Goal: Check status

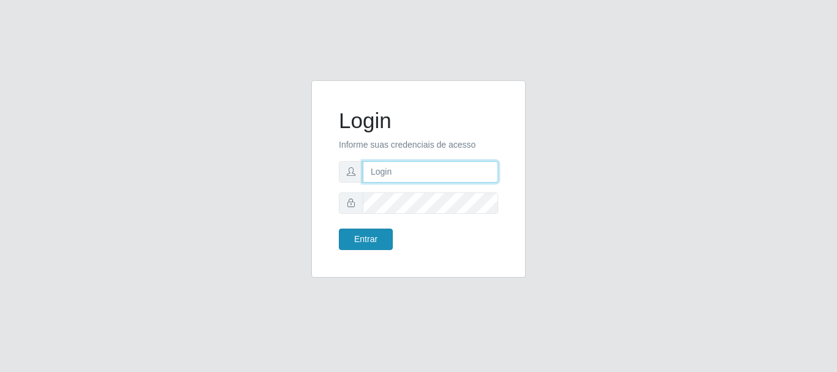
type input "[PERSON_NAME]"
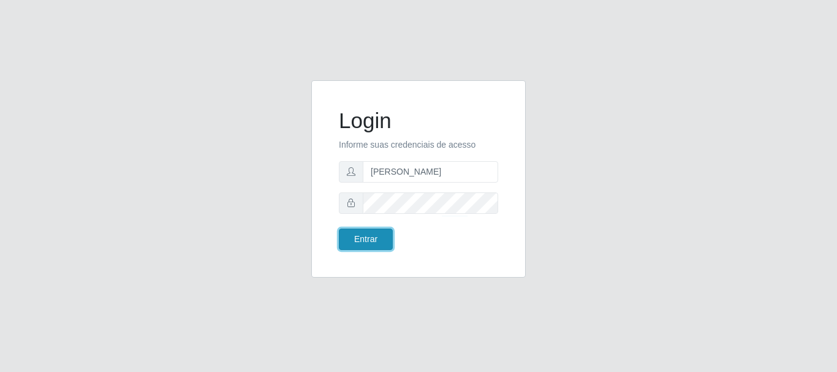
click at [384, 235] on button "Entrar" at bounding box center [366, 239] width 54 height 21
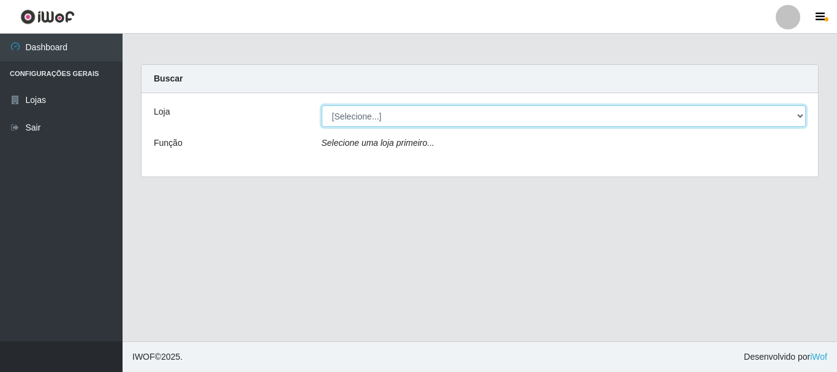
drag, startPoint x: 799, startPoint y: 118, endPoint x: 789, endPoint y: 120, distance: 9.4
click at [799, 118] on select "[Selecione...] Bemais Supermercados - [GEOGRAPHIC_DATA]" at bounding box center [564, 115] width 485 height 21
select select "249"
click at [322, 105] on select "[Selecione...] Bemais Supermercados - [GEOGRAPHIC_DATA]" at bounding box center [564, 115] width 485 height 21
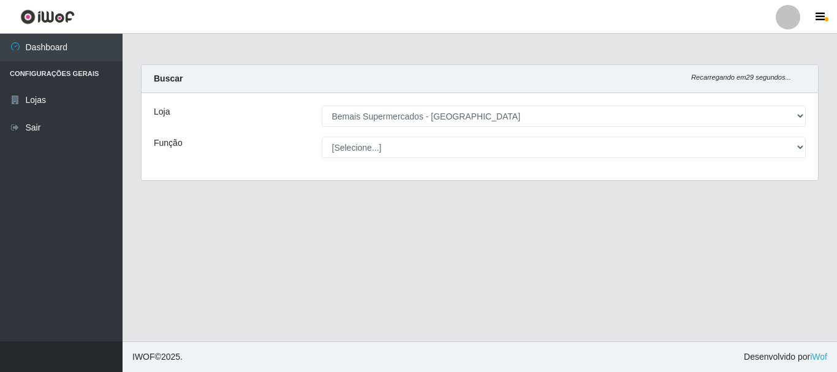
click at [410, 161] on div "Loja [Selecione...] Bemais Supermercados - Três Ruas Função [Selecione...] ASG …" at bounding box center [480, 136] width 677 height 87
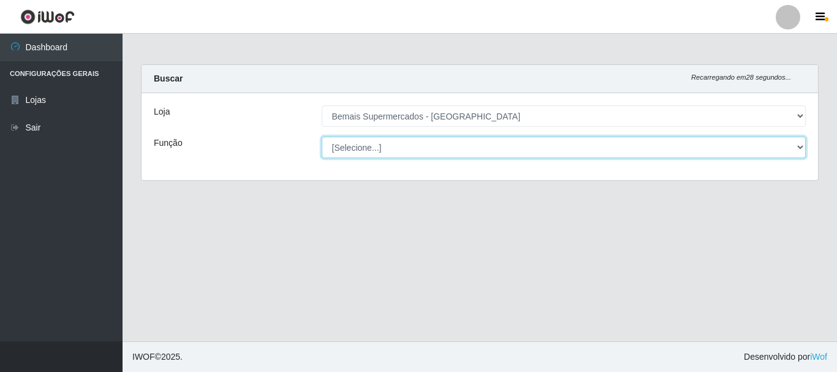
click at [412, 148] on select "[Selecione...] ASG ASG + ASG ++ Auxiliar de Depósito Auxiliar de Depósito + Aux…" at bounding box center [564, 147] width 485 height 21
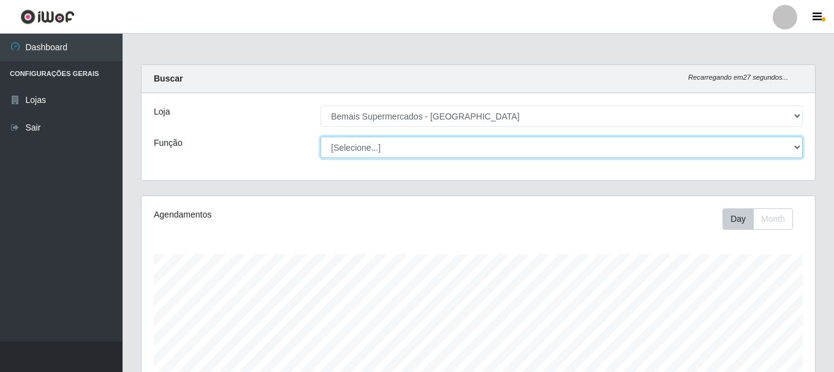
scroll to position [254, 674]
select select "120"
click at [321, 137] on select "[Selecione...] ASG ASG + ASG ++ Auxiliar de Depósito Auxiliar de Depósito + Aux…" at bounding box center [562, 147] width 482 height 21
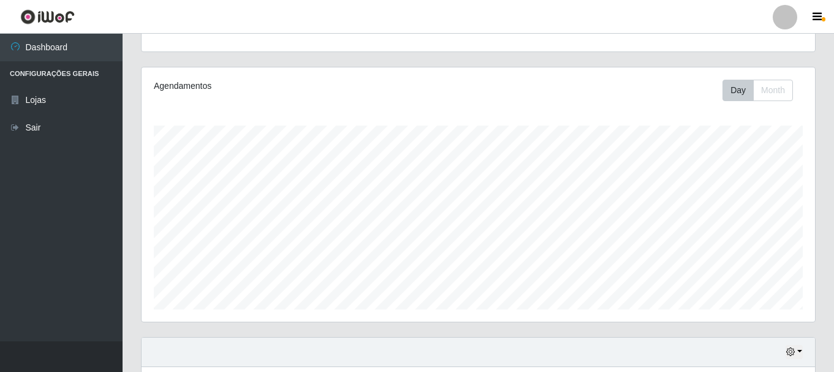
scroll to position [0, 0]
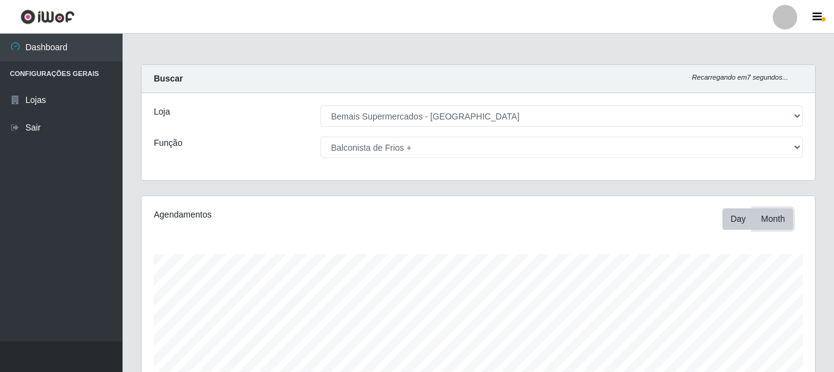
click at [773, 218] on button "Month" at bounding box center [773, 218] width 40 height 21
click at [737, 226] on button "Day" at bounding box center [738, 218] width 31 height 21
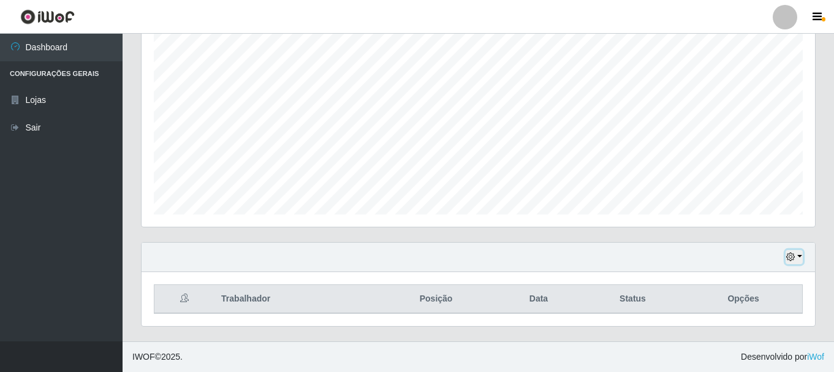
click at [802, 261] on button "button" at bounding box center [794, 257] width 17 height 14
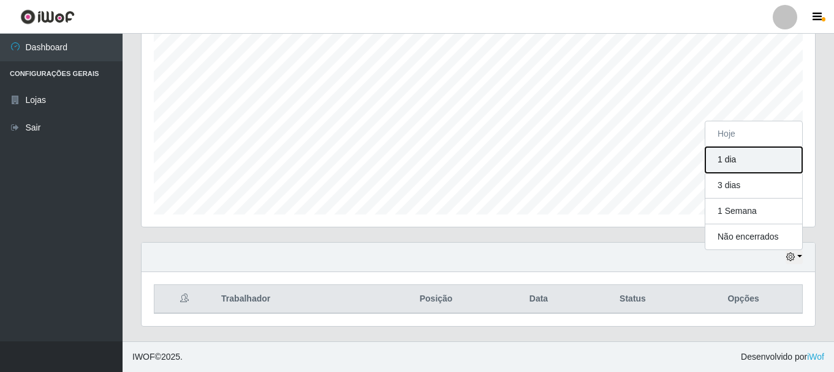
click at [743, 158] on button "1 dia" at bounding box center [753, 160] width 97 height 26
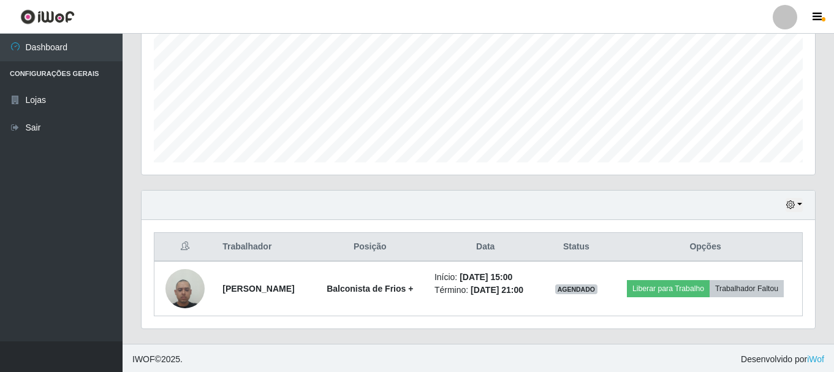
scroll to position [278, 0]
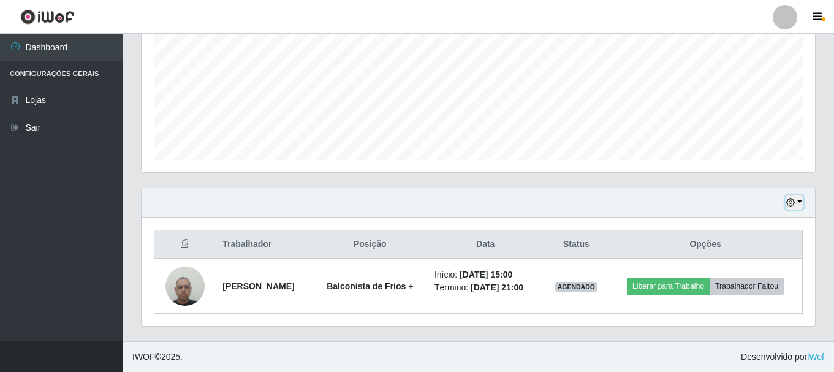
click at [786, 202] on button "button" at bounding box center [794, 203] width 17 height 14
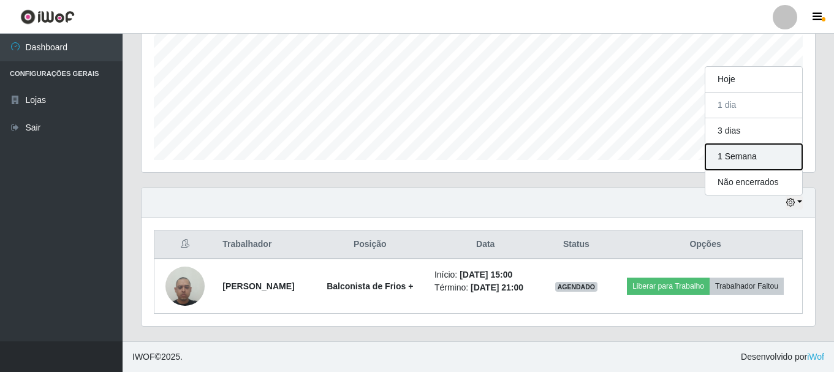
click at [748, 154] on button "1 Semana" at bounding box center [753, 157] width 97 height 26
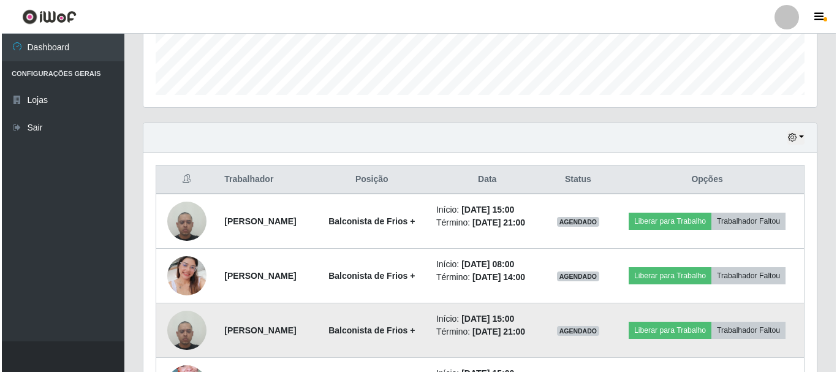
scroll to position [442, 0]
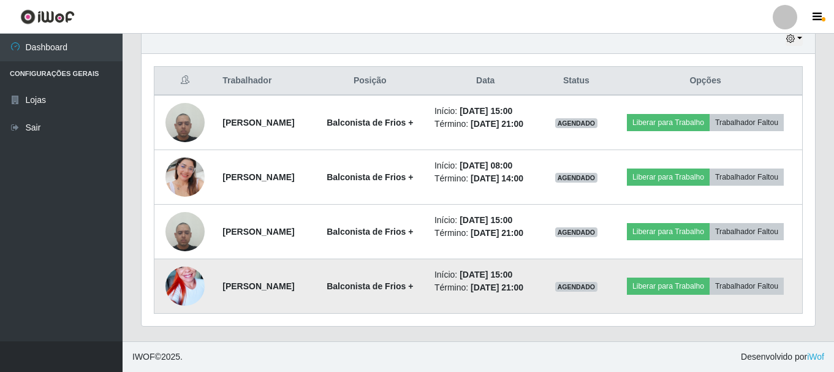
click at [180, 286] on img at bounding box center [184, 286] width 39 height 70
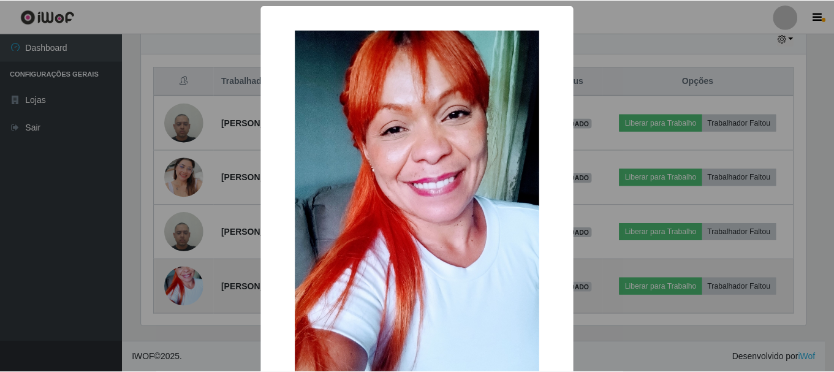
scroll to position [254, 667]
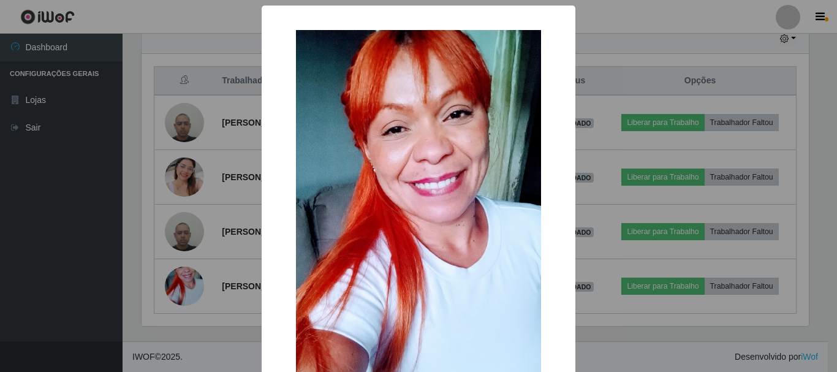
click at [660, 325] on div "× OK Cancel" at bounding box center [418, 186] width 837 height 372
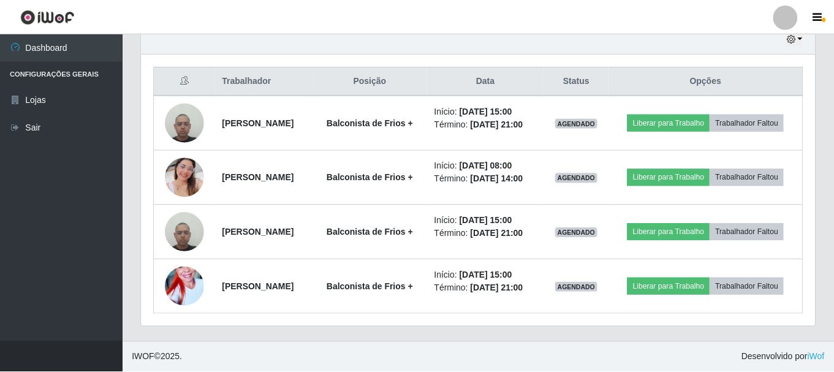
scroll to position [254, 674]
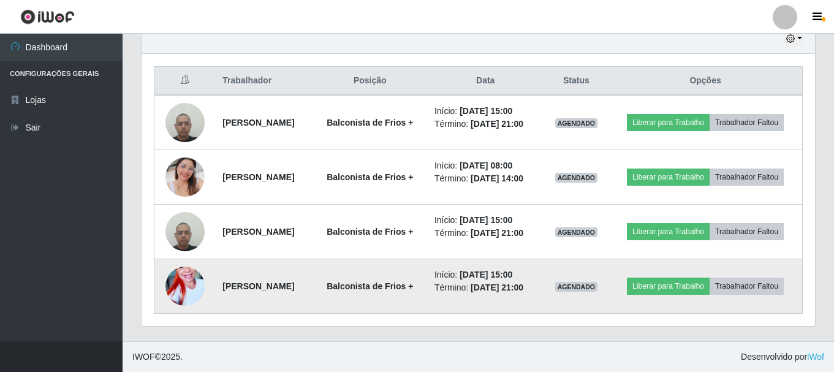
click at [176, 290] on img at bounding box center [184, 286] width 39 height 70
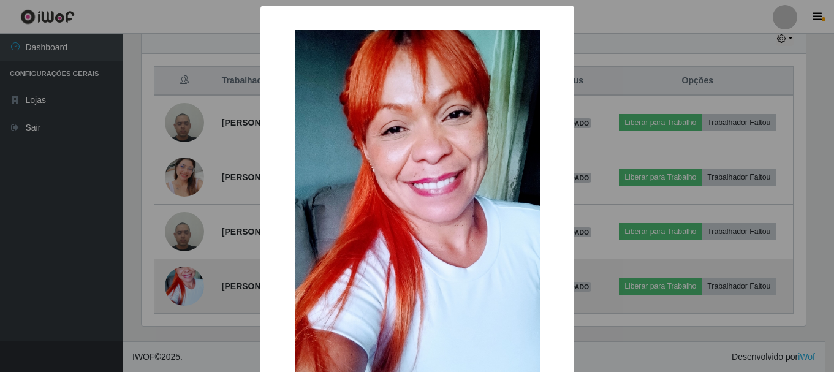
scroll to position [254, 667]
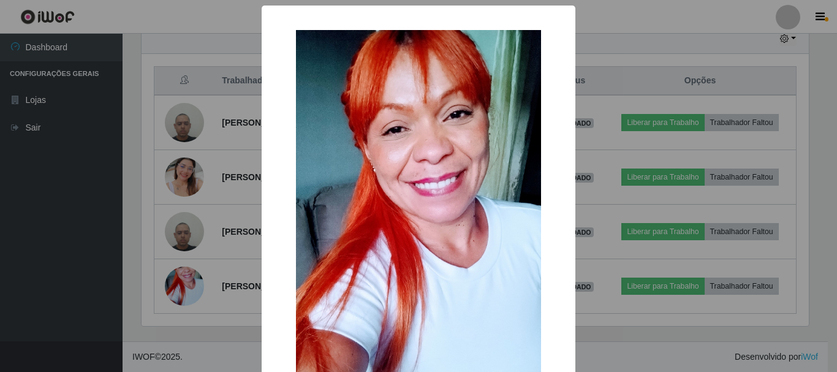
click at [603, 279] on div "× OK Cancel" at bounding box center [418, 186] width 837 height 372
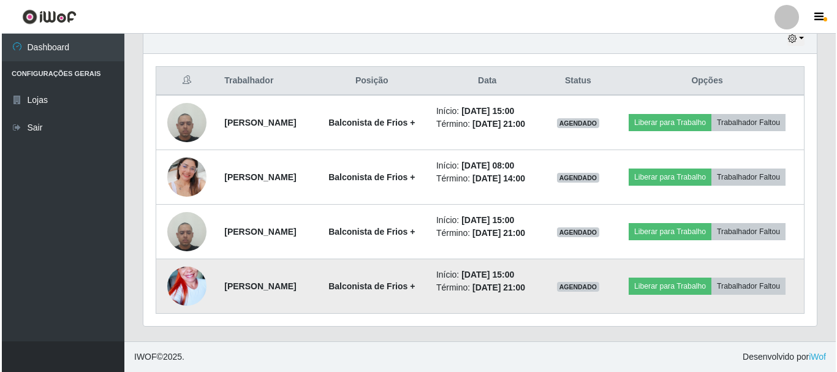
scroll to position [254, 674]
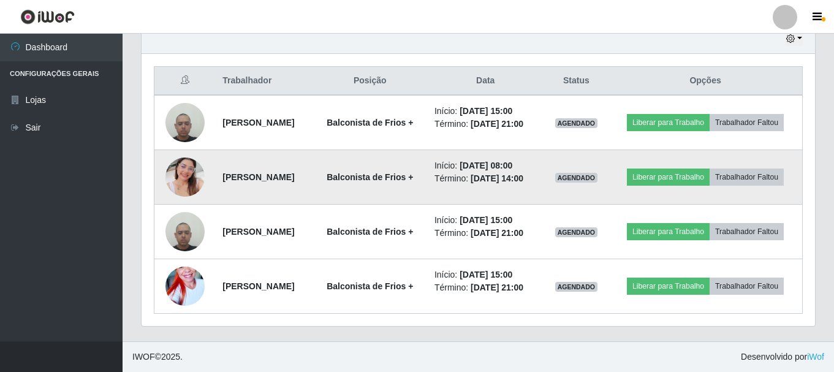
click at [184, 170] on img at bounding box center [184, 177] width 39 height 70
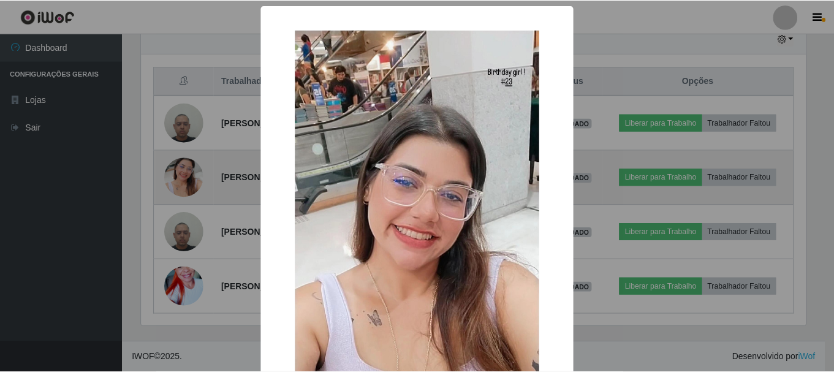
scroll to position [254, 667]
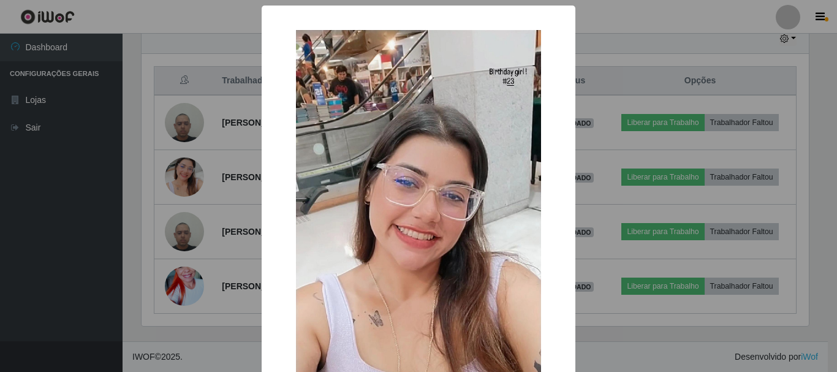
click at [153, 303] on div "× OK Cancel" at bounding box center [418, 186] width 837 height 372
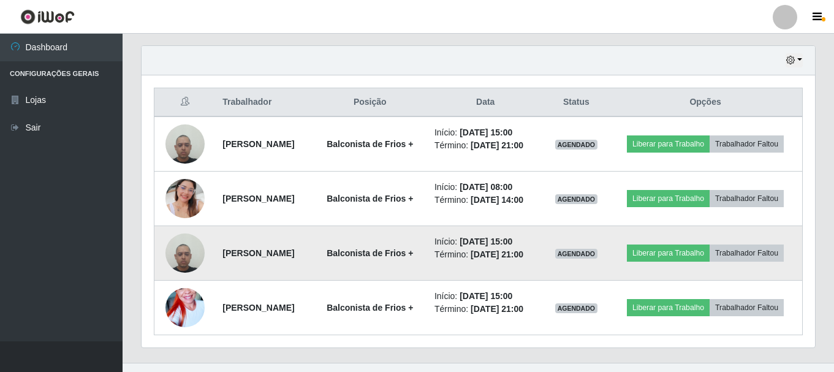
scroll to position [442, 0]
